Goal: Information Seeking & Learning: Learn about a topic

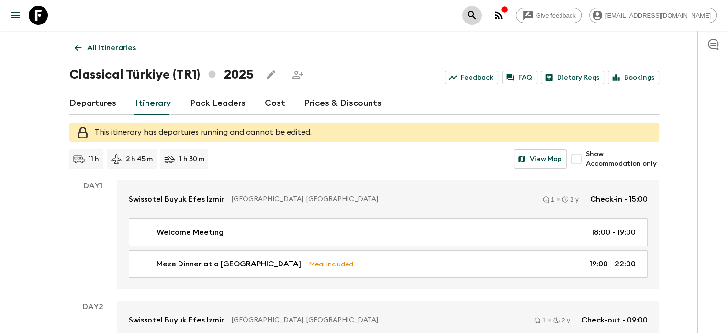
click at [482, 14] on button "search adventures" at bounding box center [471, 15] width 19 height 19
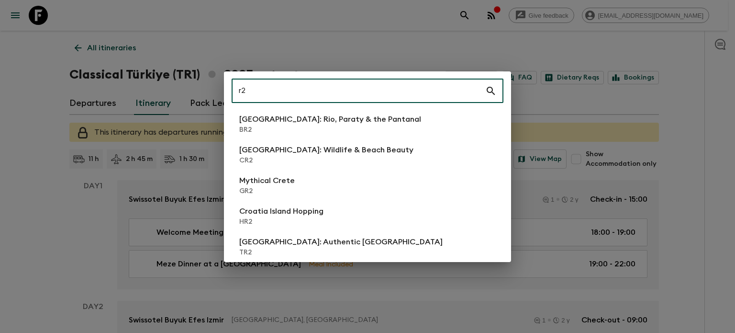
type input "r"
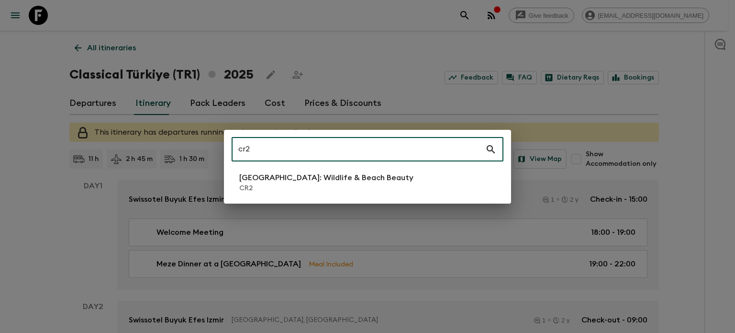
type input "cr2"
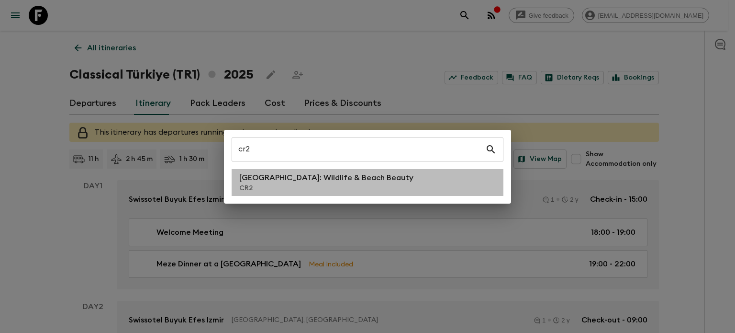
click at [312, 181] on p "[GEOGRAPHIC_DATA]: Wildlife & Beach Beauty" at bounding box center [326, 177] width 174 height 11
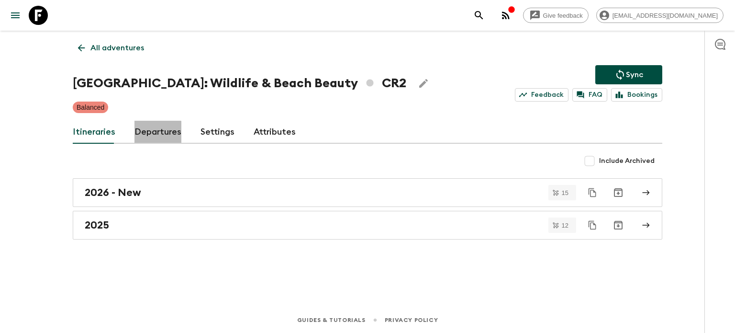
click at [146, 142] on link "Departures" at bounding box center [158, 132] width 47 height 23
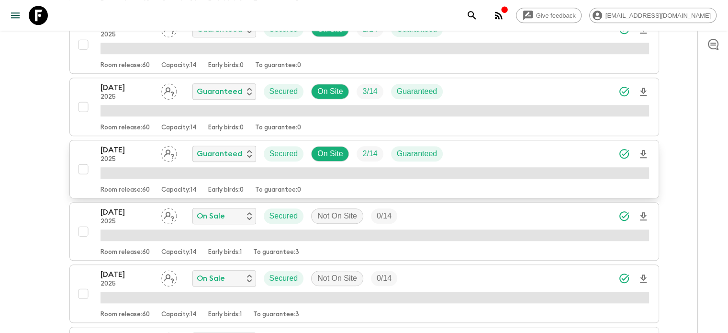
scroll to position [740, 0]
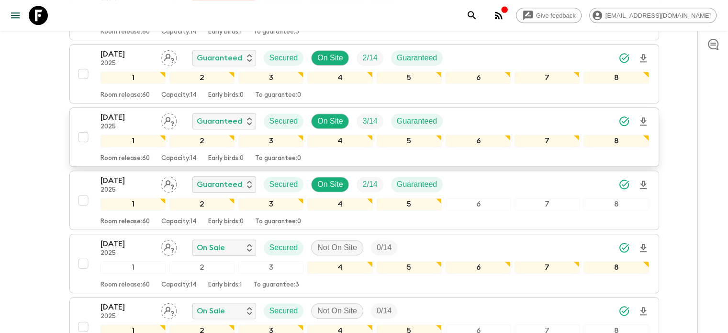
scroll to position [663, 0]
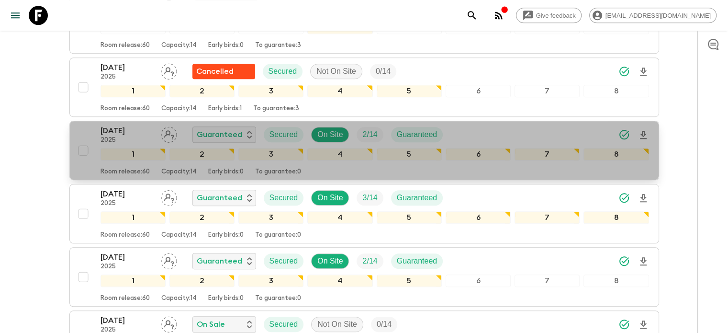
click at [123, 126] on p "[DATE]" at bounding box center [127, 130] width 53 height 11
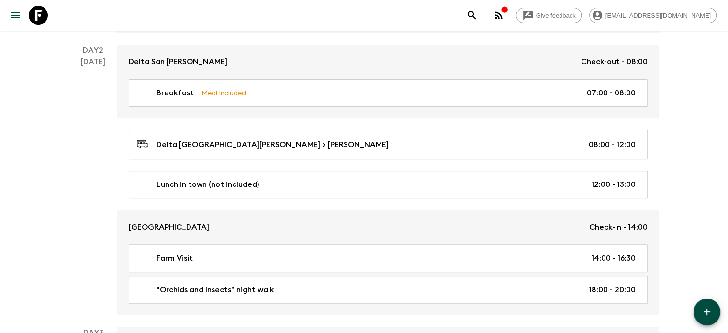
scroll to position [325, 0]
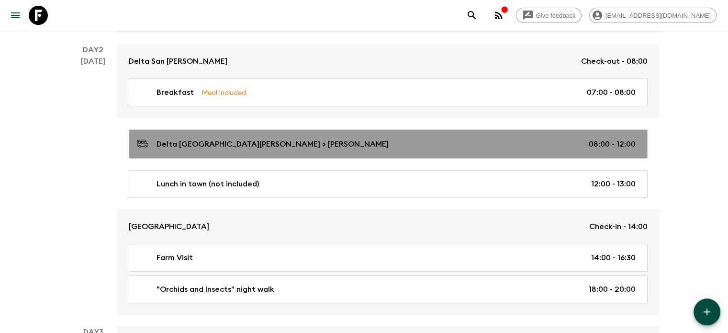
click at [354, 155] on link "Delta [GEOGRAPHIC_DATA][PERSON_NAME] > [PERSON_NAME] 08:00 - 12:00" at bounding box center [388, 143] width 519 height 29
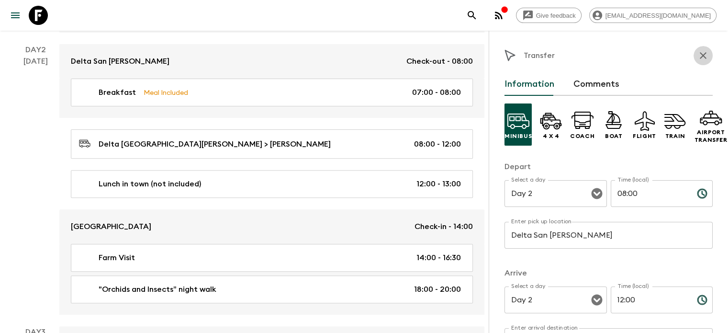
click at [705, 55] on button "button" at bounding box center [703, 55] width 19 height 19
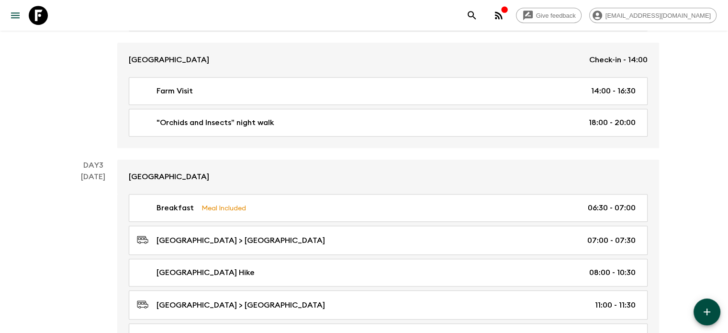
scroll to position [519, 0]
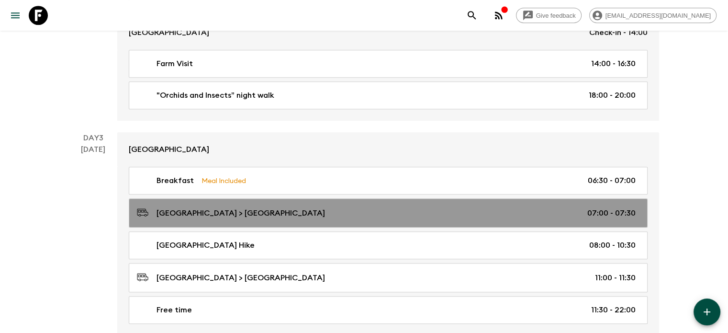
click at [265, 219] on link "[GEOGRAPHIC_DATA] > [GEOGRAPHIC_DATA] 07:00 - 07:30" at bounding box center [388, 212] width 519 height 29
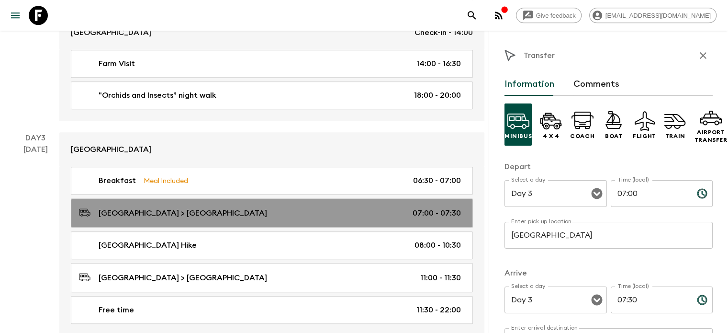
click at [277, 219] on link "[GEOGRAPHIC_DATA] > [GEOGRAPHIC_DATA] 07:00 - 07:30" at bounding box center [272, 212] width 402 height 29
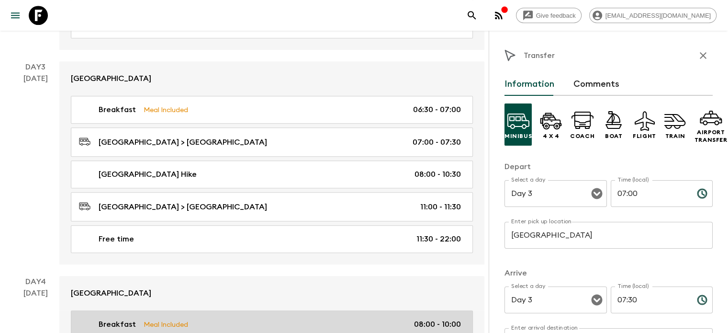
scroll to position [580, 0]
